Goal: Transaction & Acquisition: Subscribe to service/newsletter

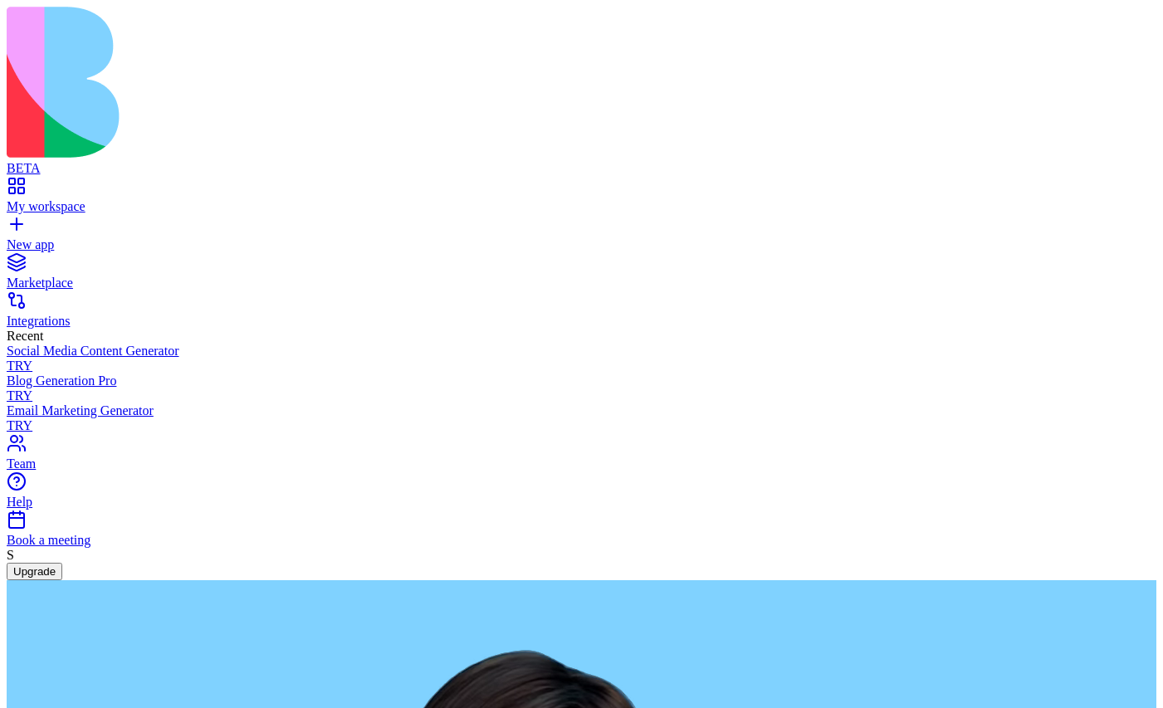
click at [62, 580] on button "Upgrade" at bounding box center [35, 571] width 56 height 17
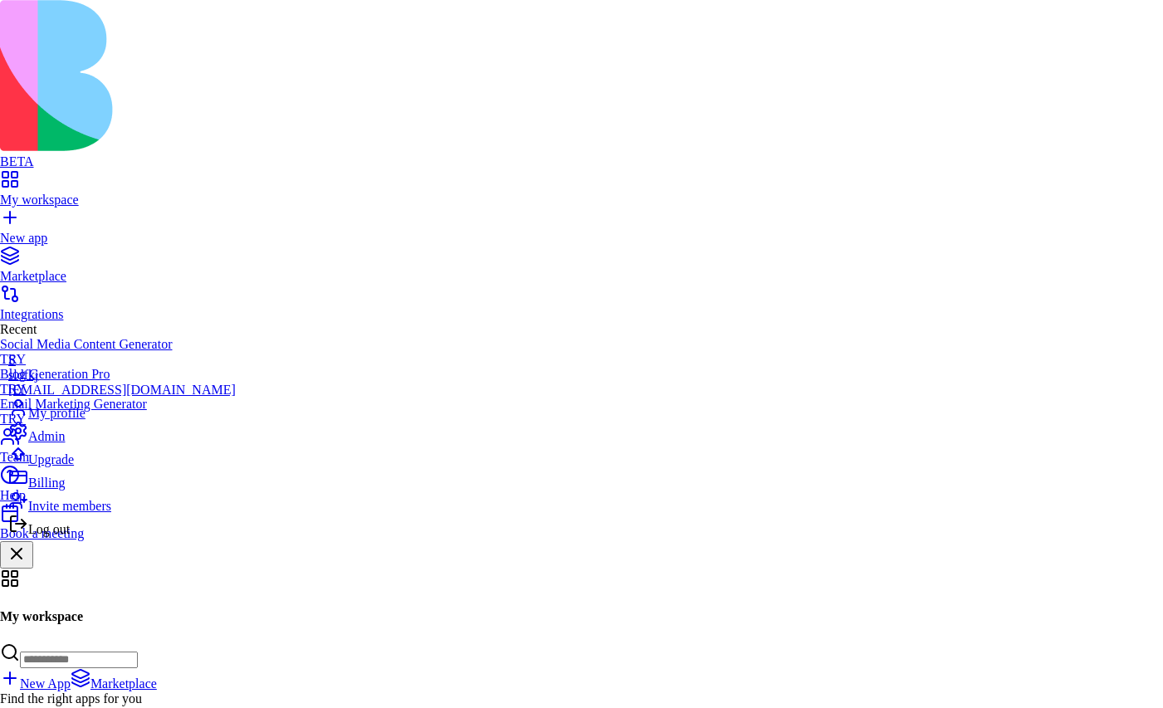
click at [74, 467] on span "Upgrade" at bounding box center [51, 460] width 46 height 14
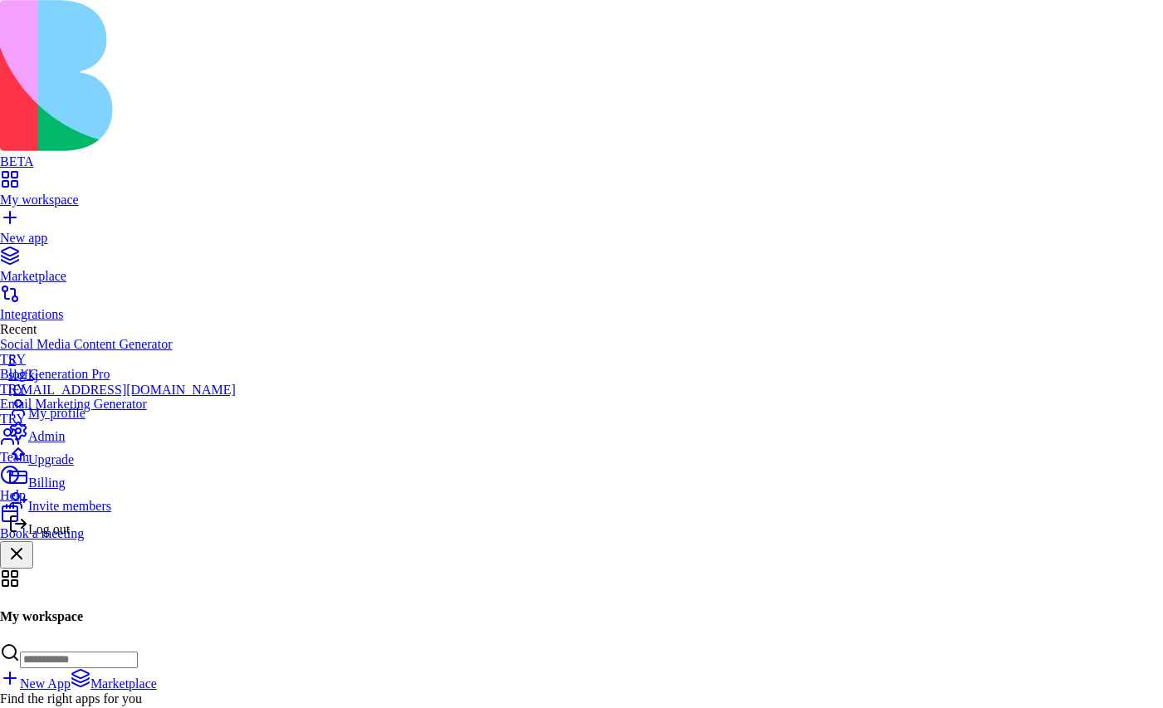
click at [70, 536] on span "Log out" at bounding box center [49, 529] width 42 height 14
